Goal: Task Accomplishment & Management: Manage account settings

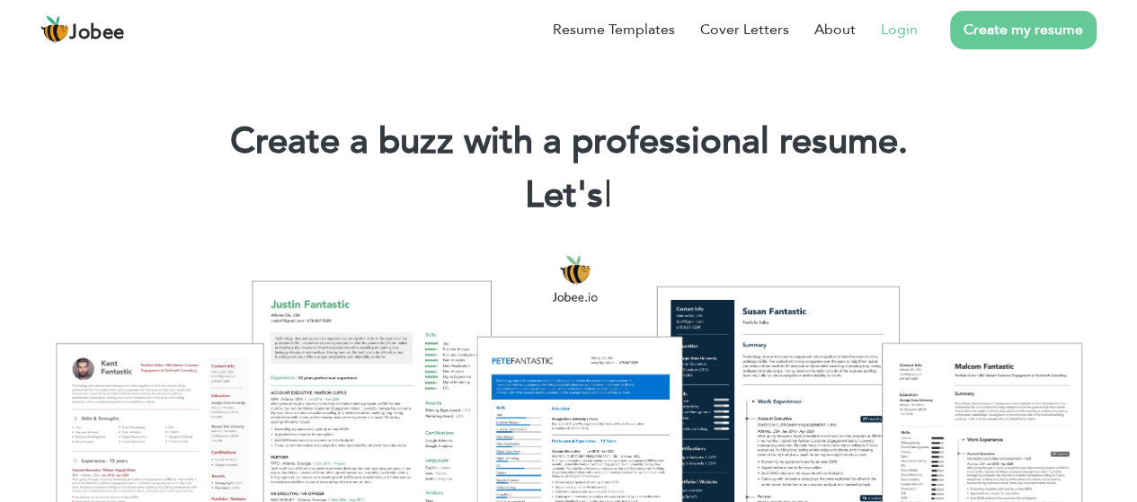
click at [892, 35] on link "Login" at bounding box center [899, 30] width 37 height 22
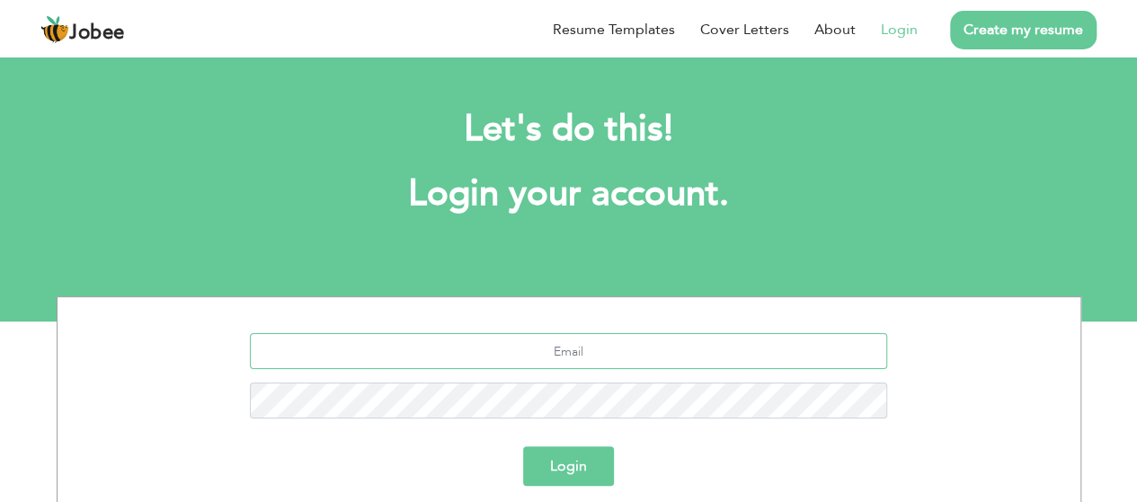
click at [599, 360] on input "text" at bounding box center [568, 351] width 637 height 36
click at [599, 360] on input "s" at bounding box center [568, 351] width 637 height 36
click at [599, 360] on input "sha" at bounding box center [568, 351] width 637 height 36
type input "shazeeshan277@gmail.com"
click at [523, 447] on button "Login" at bounding box center [568, 467] width 91 height 40
